Goal: Task Accomplishment & Management: Manage account settings

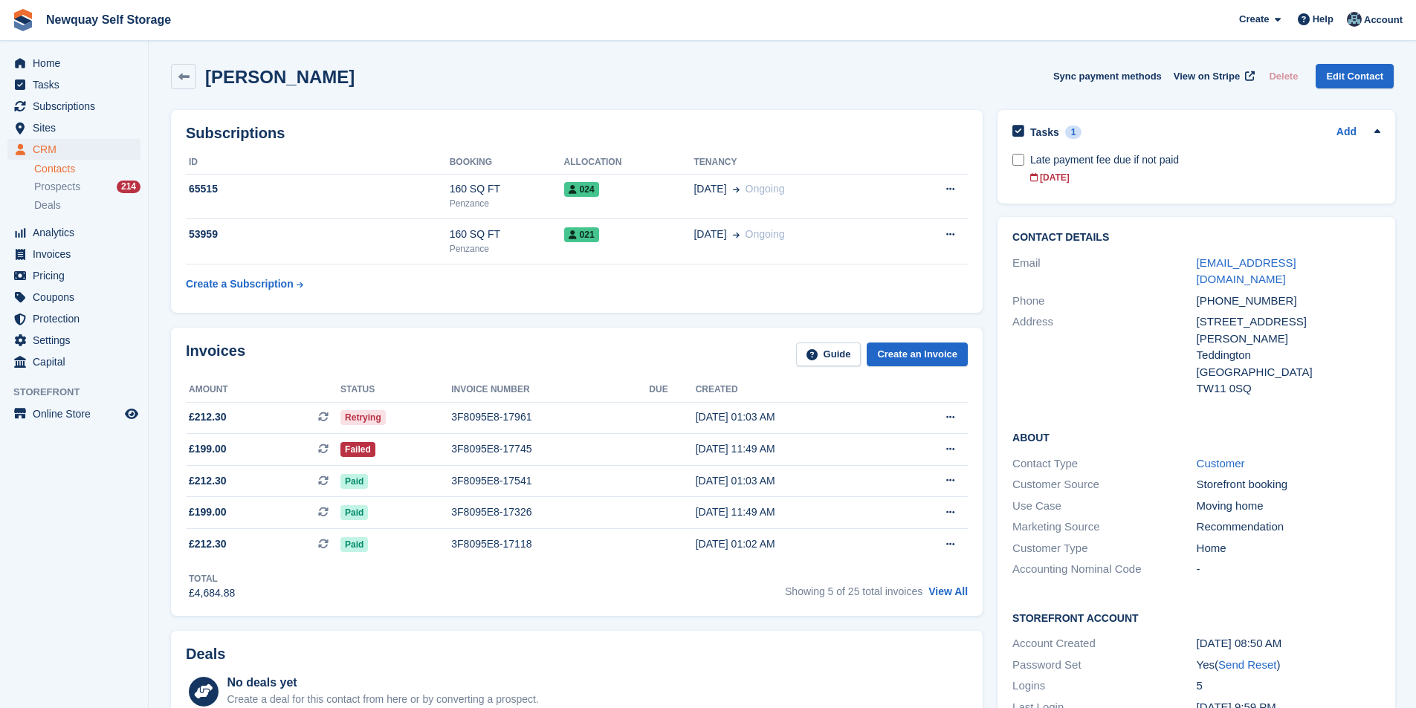
scroll to position [743, 0]
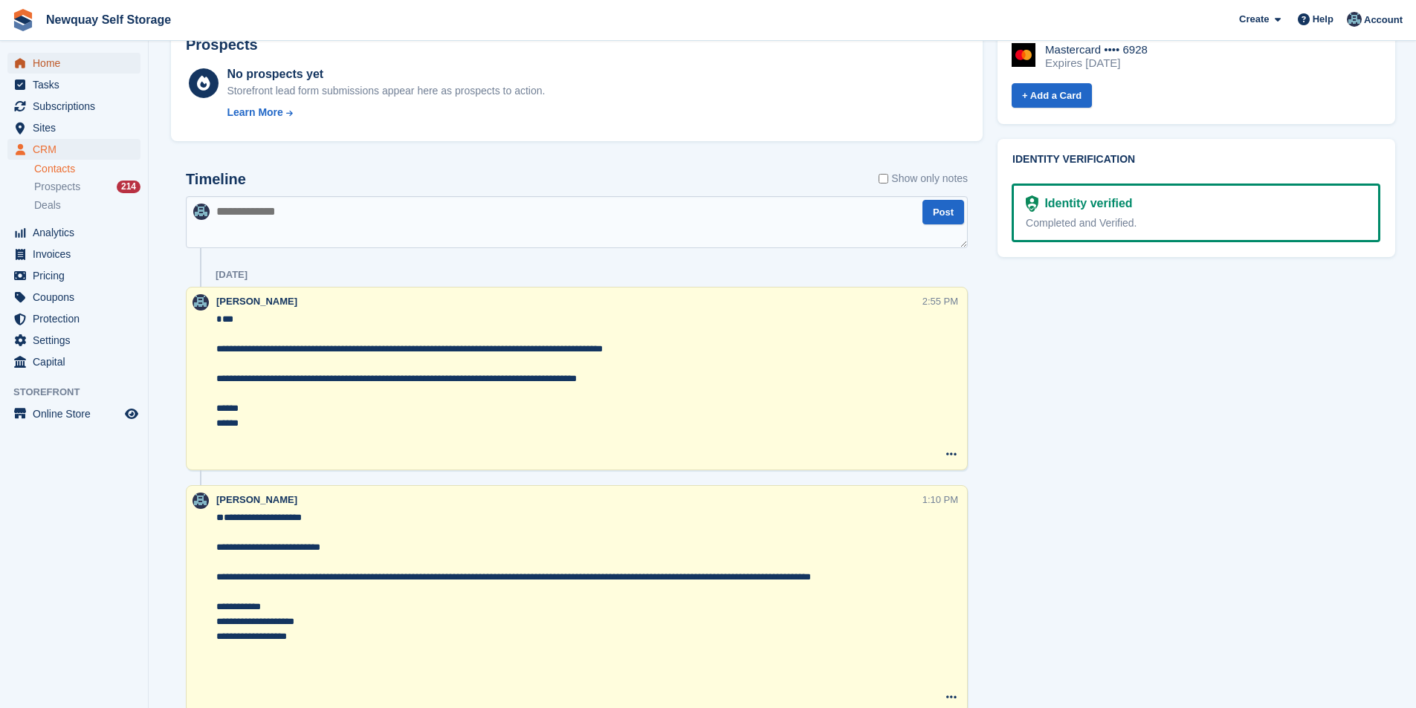
click at [55, 63] on span "Home" at bounding box center [77, 63] width 89 height 21
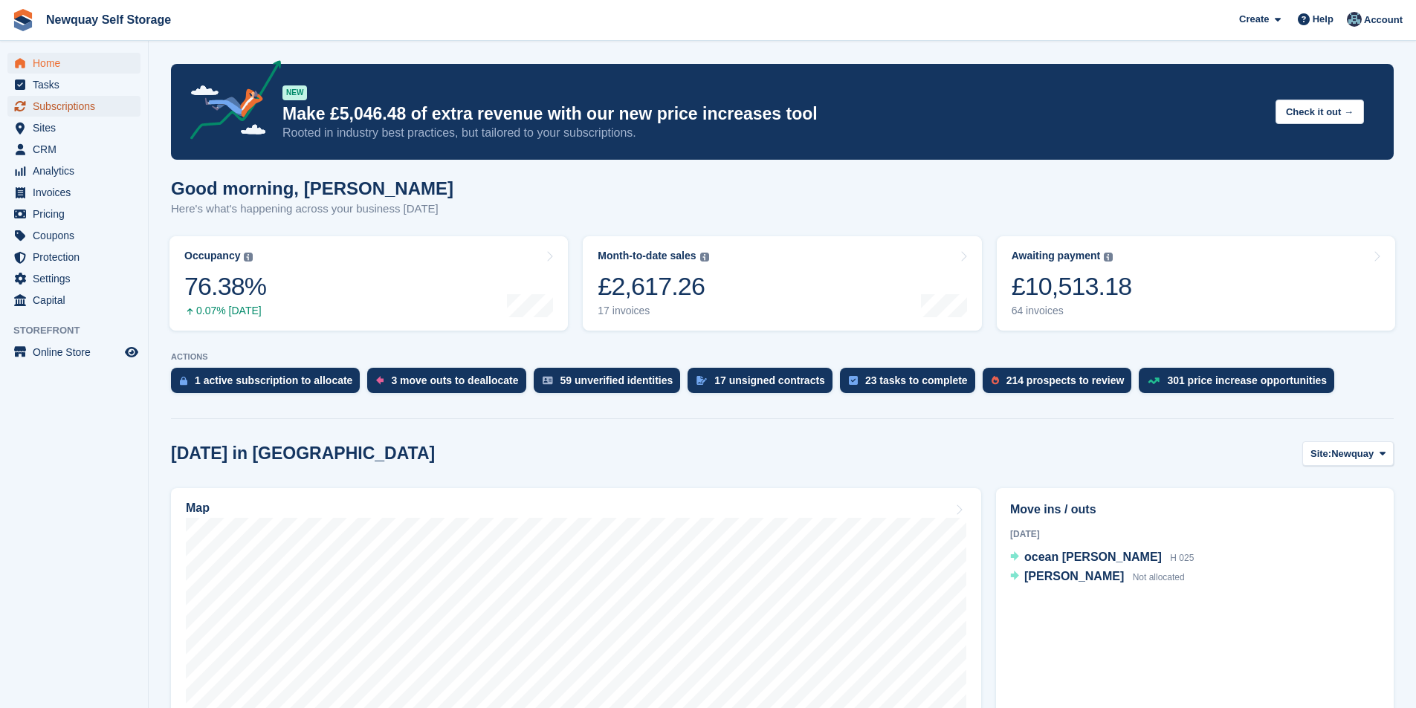
click at [57, 106] on span "Subscriptions" at bounding box center [77, 106] width 89 height 21
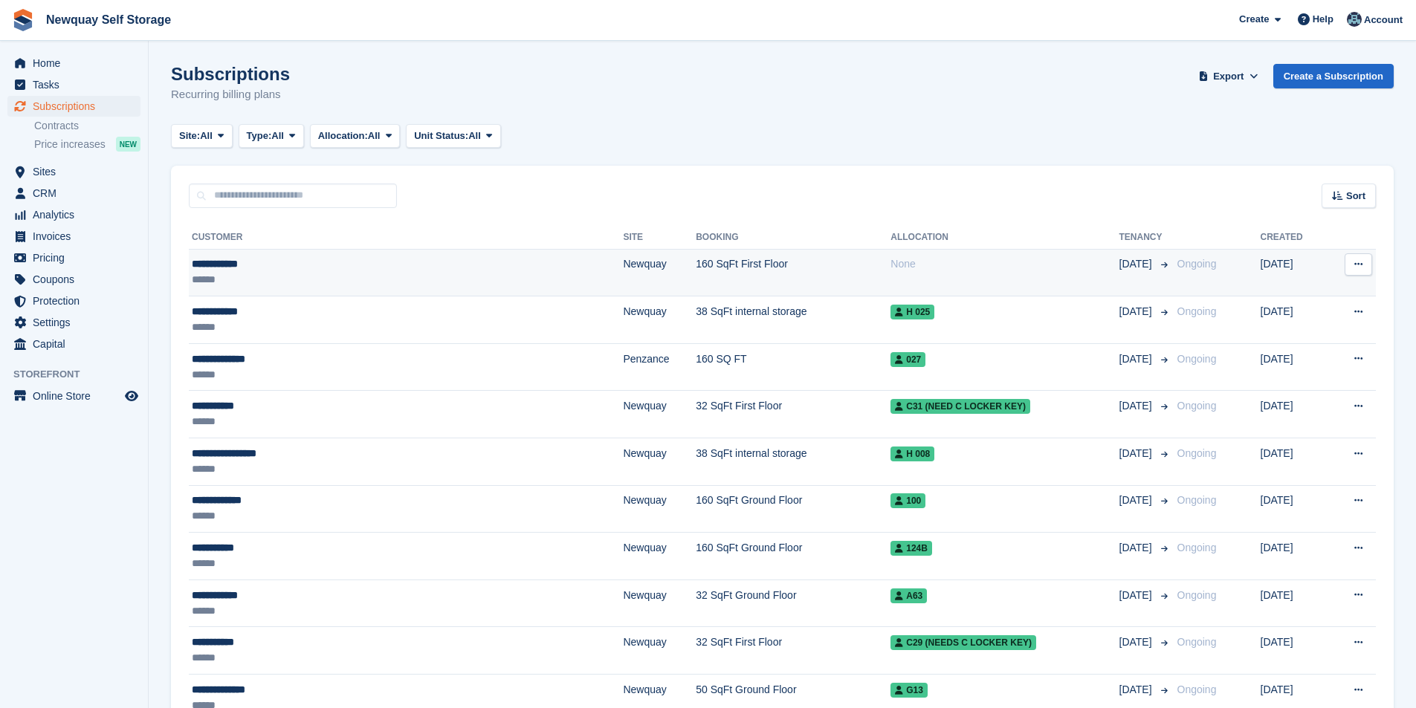
click at [216, 257] on div "**********" at bounding box center [328, 264] width 273 height 16
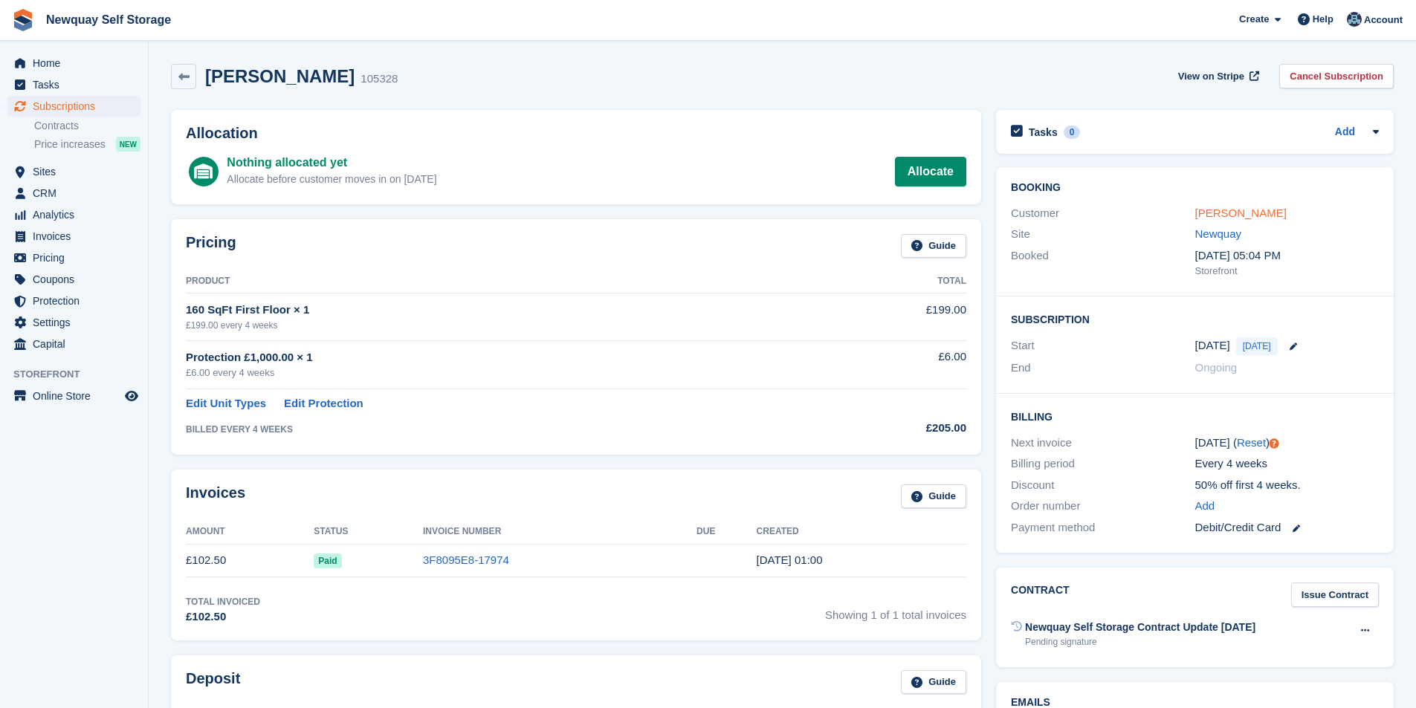
click at [1243, 211] on link "[PERSON_NAME]" at bounding box center [1240, 213] width 91 height 13
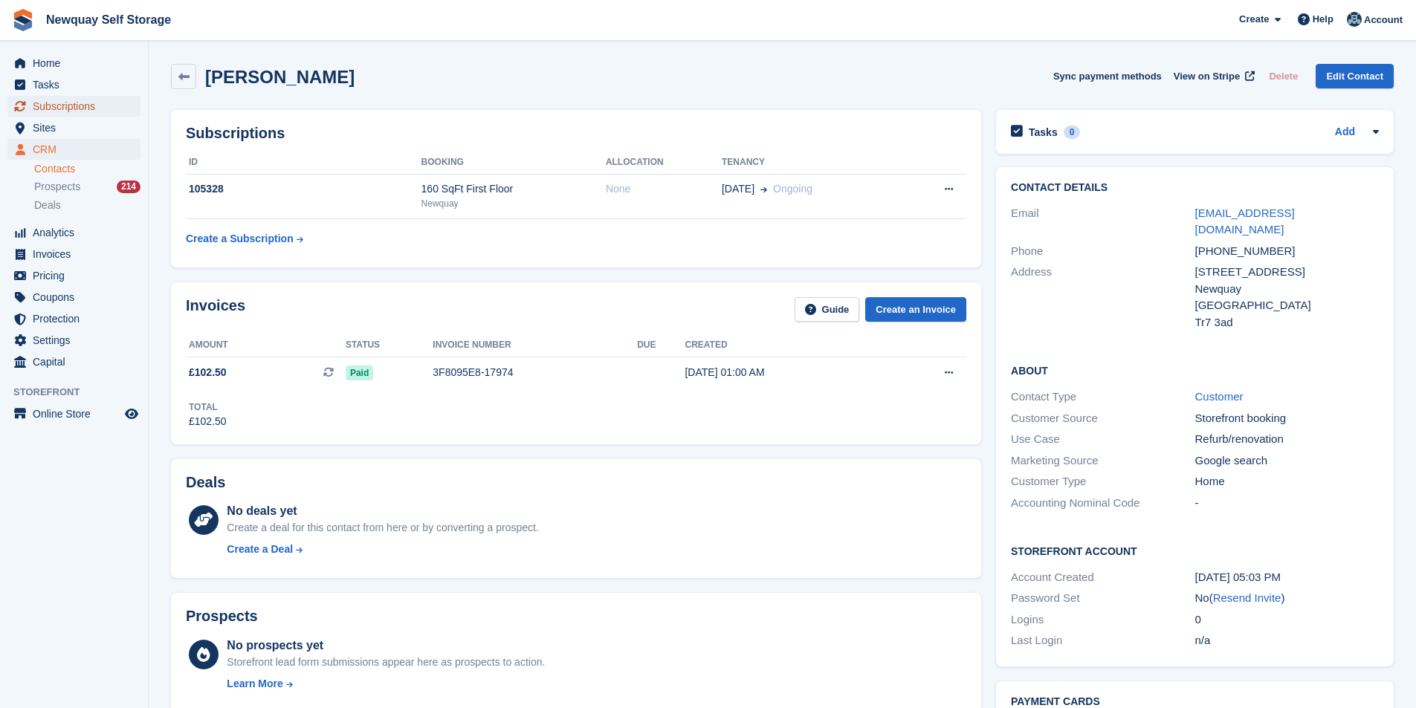
click at [88, 105] on span "Subscriptions" at bounding box center [77, 106] width 89 height 21
